Goal: Task Accomplishment & Management: Complete application form

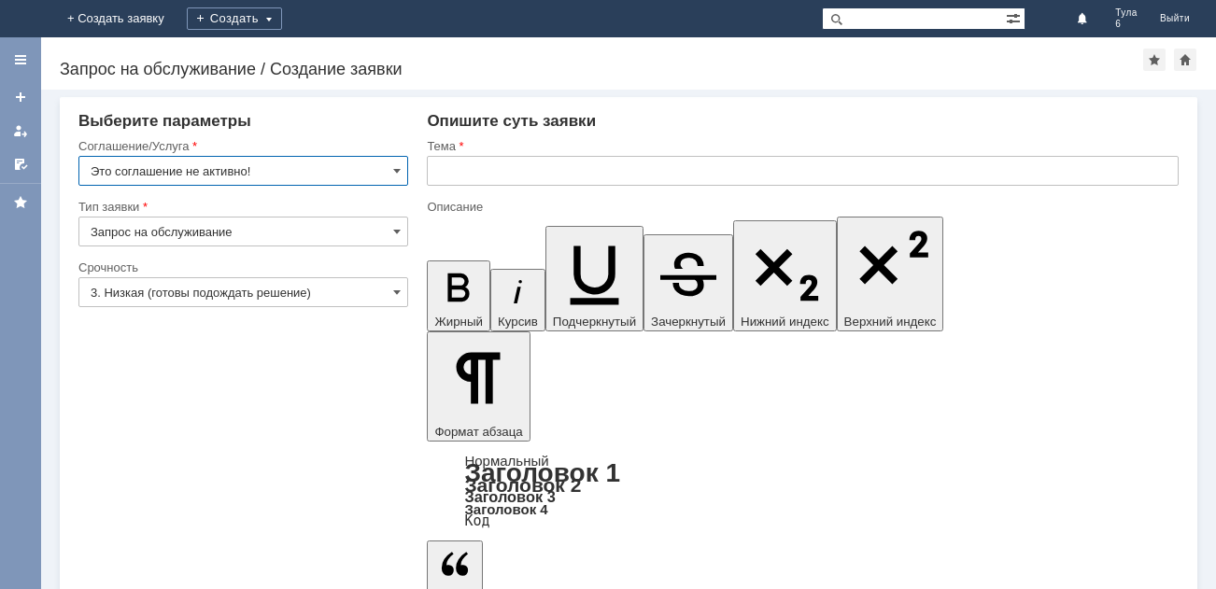
click at [22, 19] on img at bounding box center [22, 19] width 0 height 0
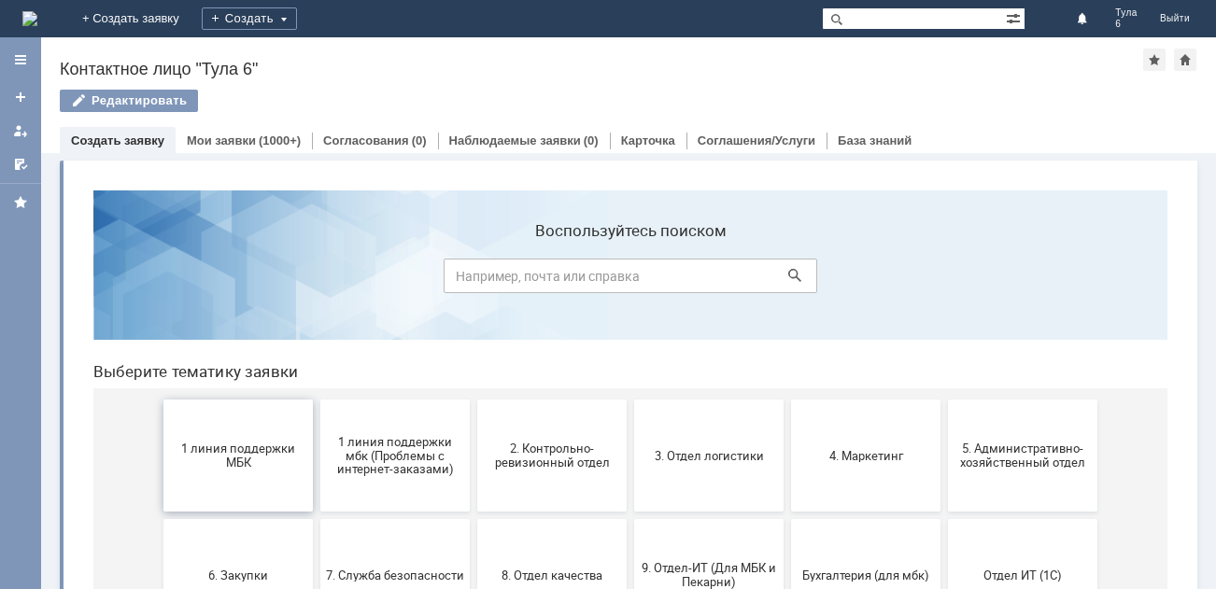
click at [203, 458] on span "1 линия поддержки МБК" at bounding box center [238, 456] width 138 height 28
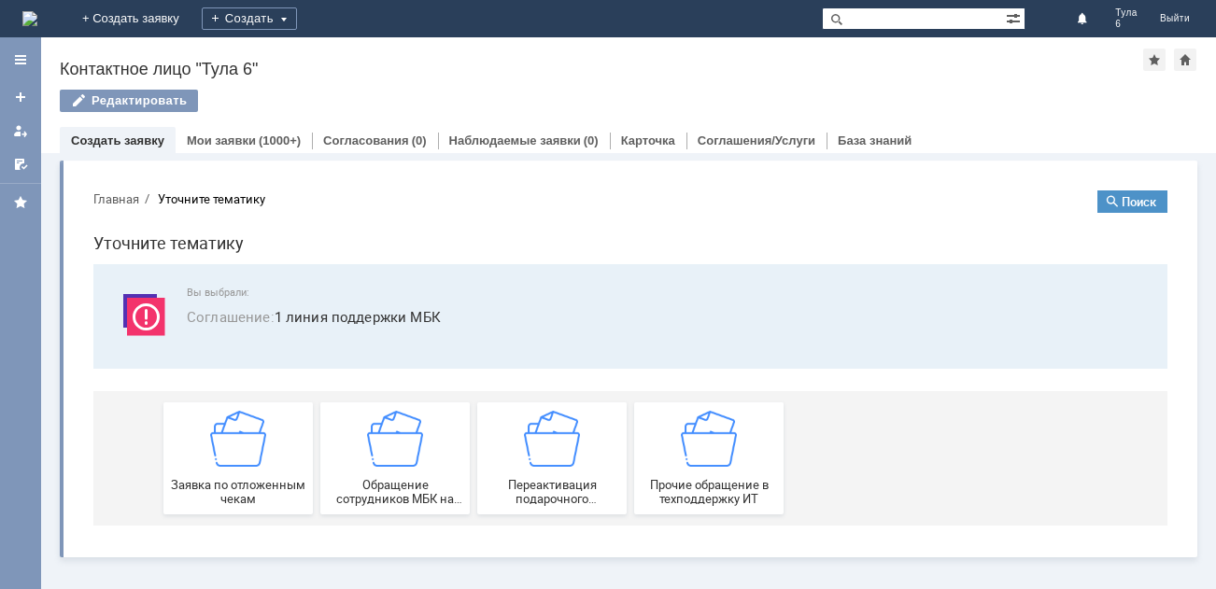
click at [204, 458] on div "Заявка по отложенным чекам" at bounding box center [238, 458] width 138 height 95
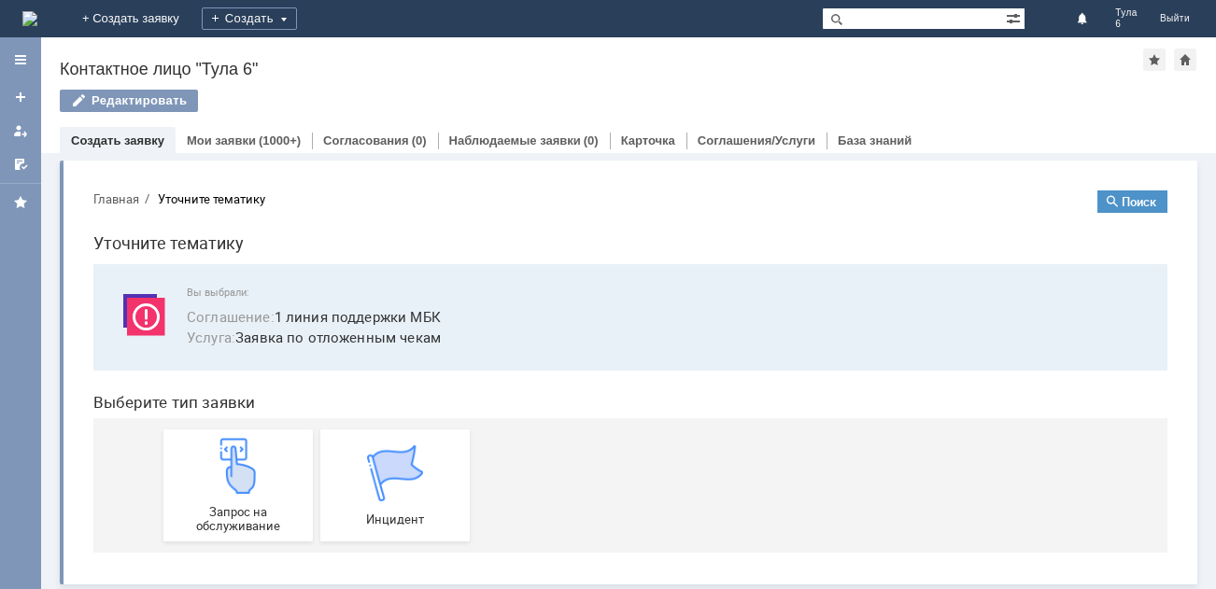
click at [210, 458] on img at bounding box center [238, 466] width 56 height 56
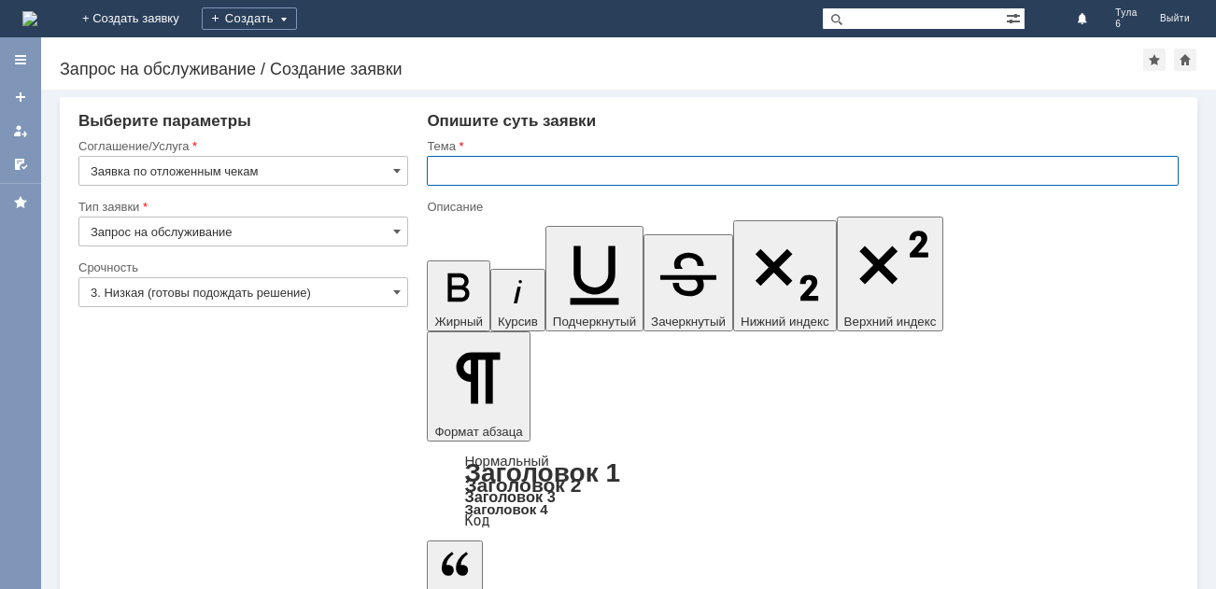
click at [519, 176] on input "text" at bounding box center [803, 171] width 752 height 30
type input "отл чек [DATE]"
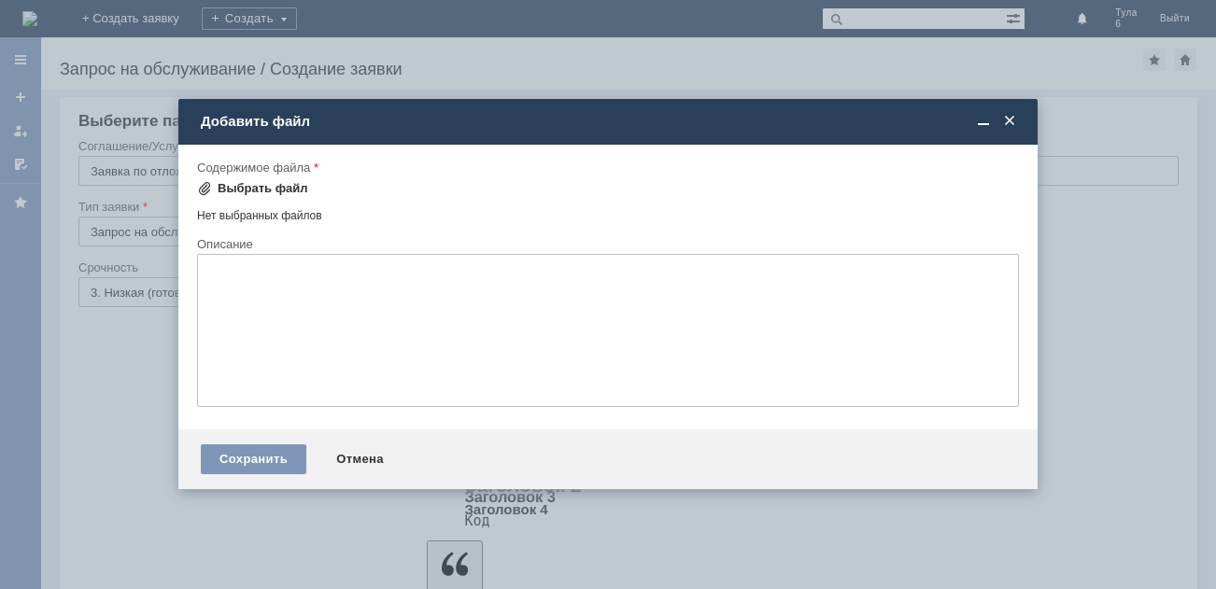
click at [266, 188] on div "Выбрать файл" at bounding box center [263, 188] width 91 height 15
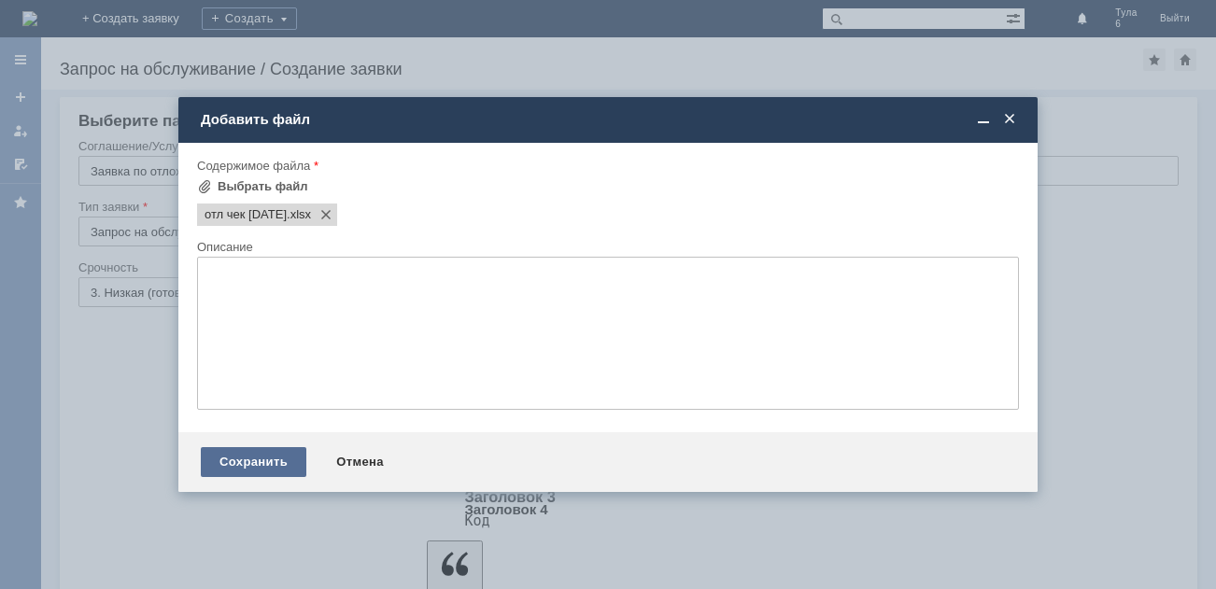
click at [255, 460] on div "Сохранить" at bounding box center [254, 462] width 106 height 30
